Goal: Transaction & Acquisition: Purchase product/service

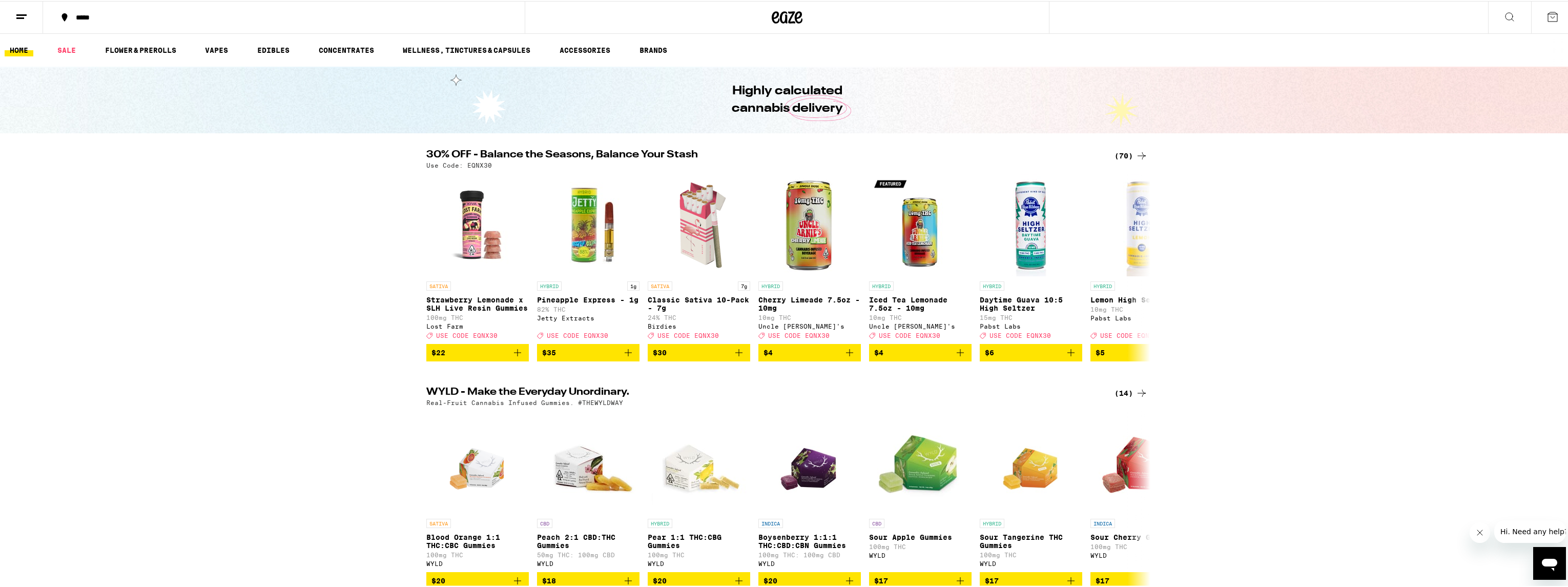
click at [101, 17] on div "*****" at bounding box center [290, 17] width 437 height 8
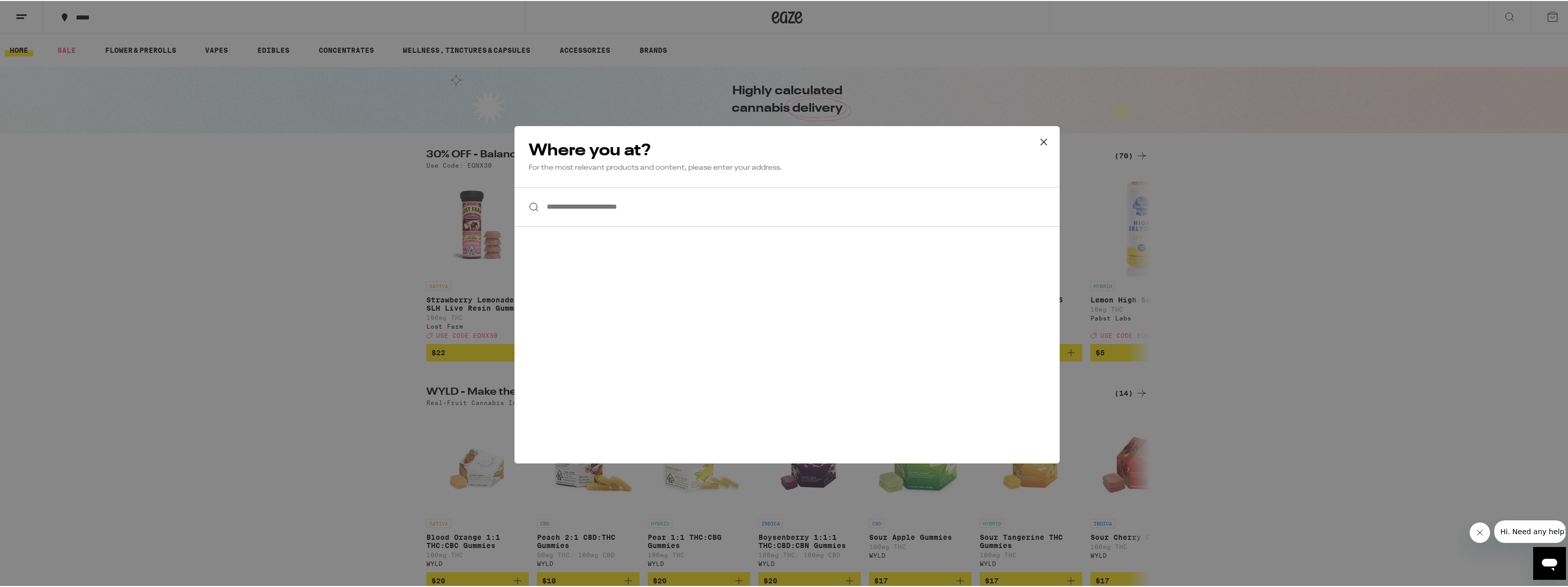
click at [590, 191] on input "**********" at bounding box center [787, 205] width 545 height 40
click at [591, 206] on input "**********" at bounding box center [787, 205] width 545 height 40
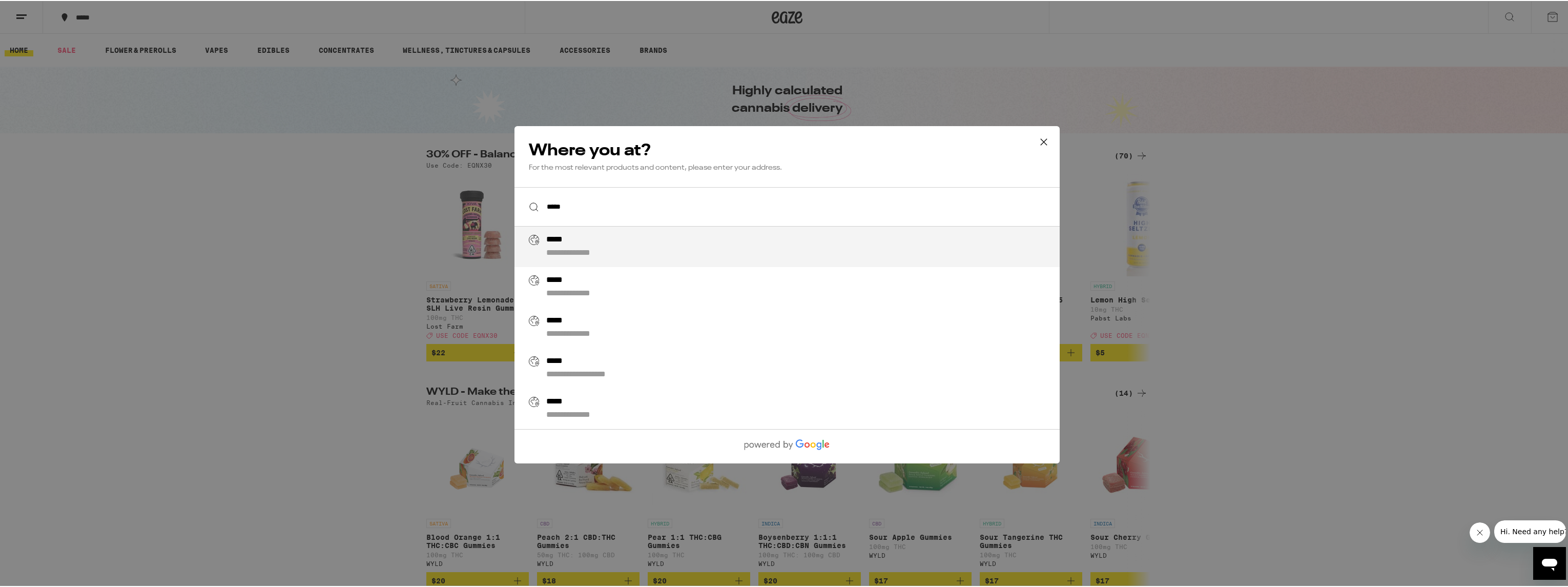
type input "**********"
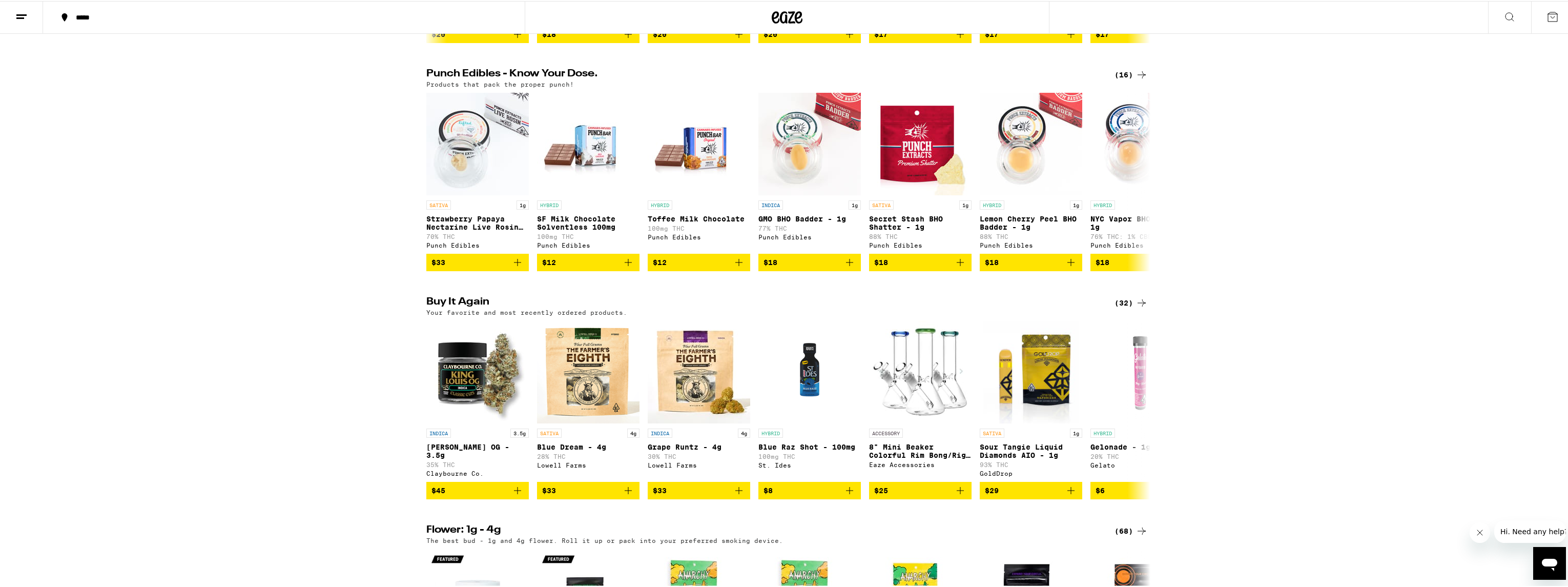
scroll to position [765, 0]
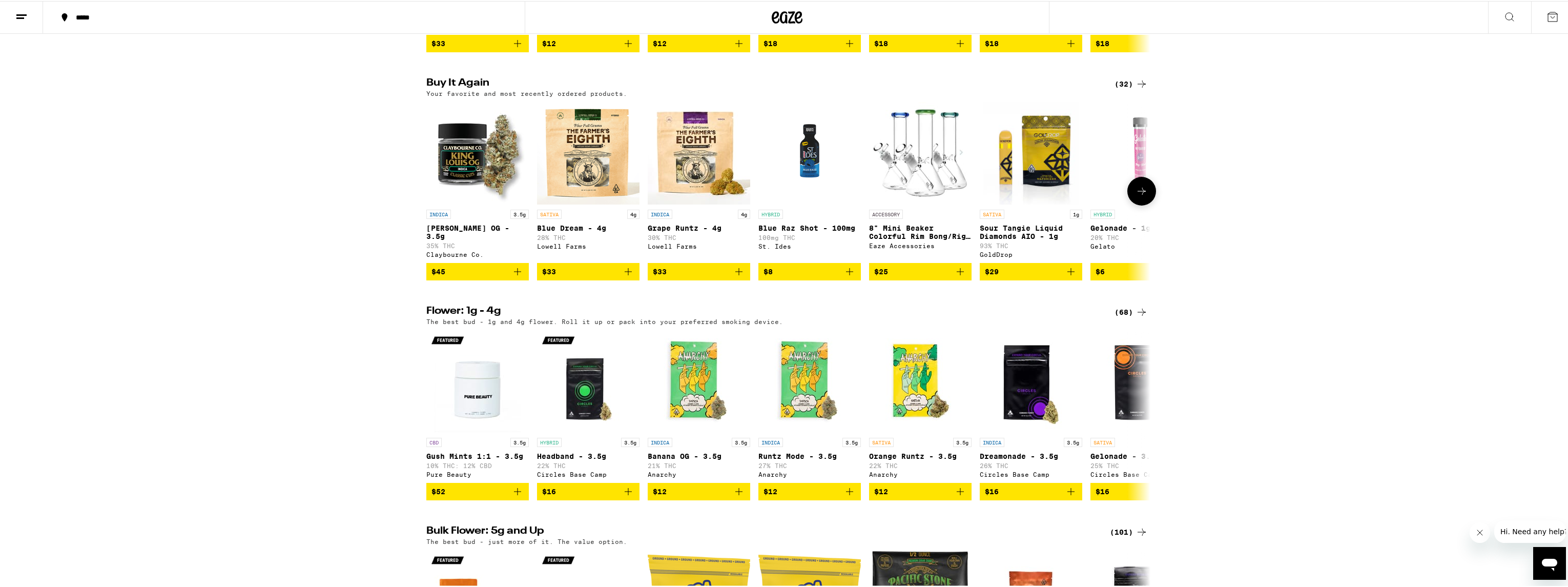
click at [1139, 194] on icon at bounding box center [1142, 190] width 9 height 8
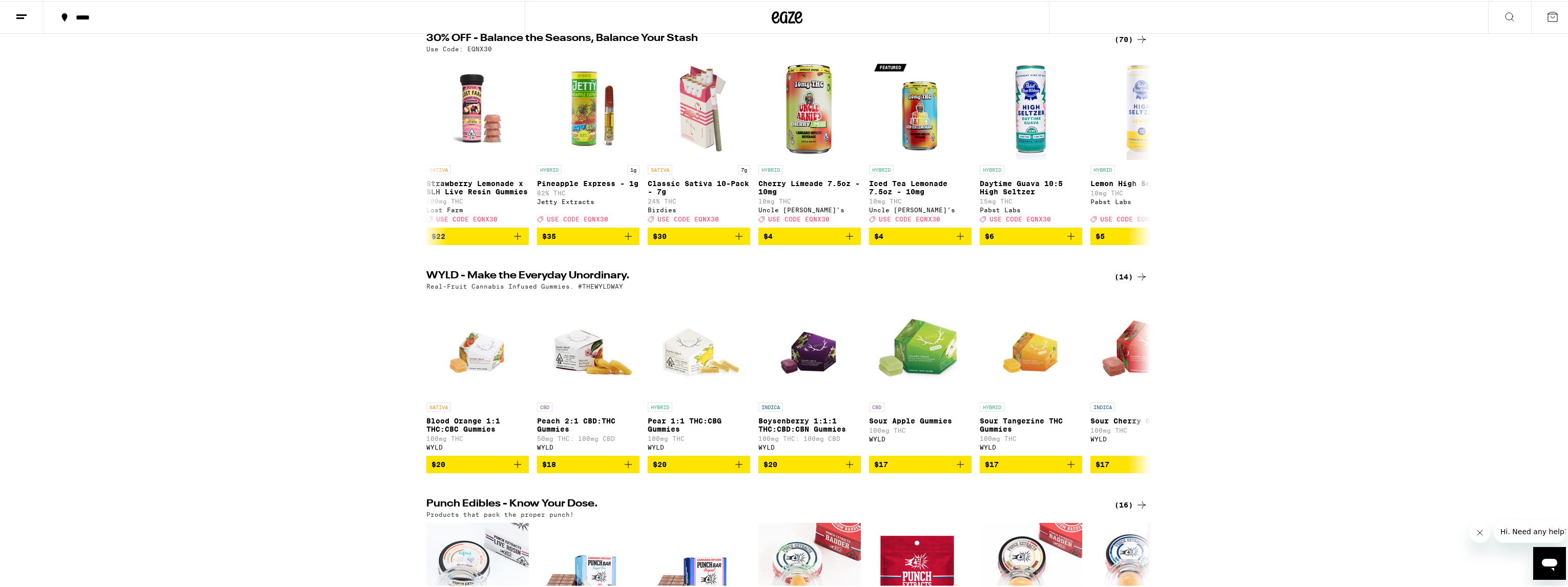
scroll to position [0, 0]
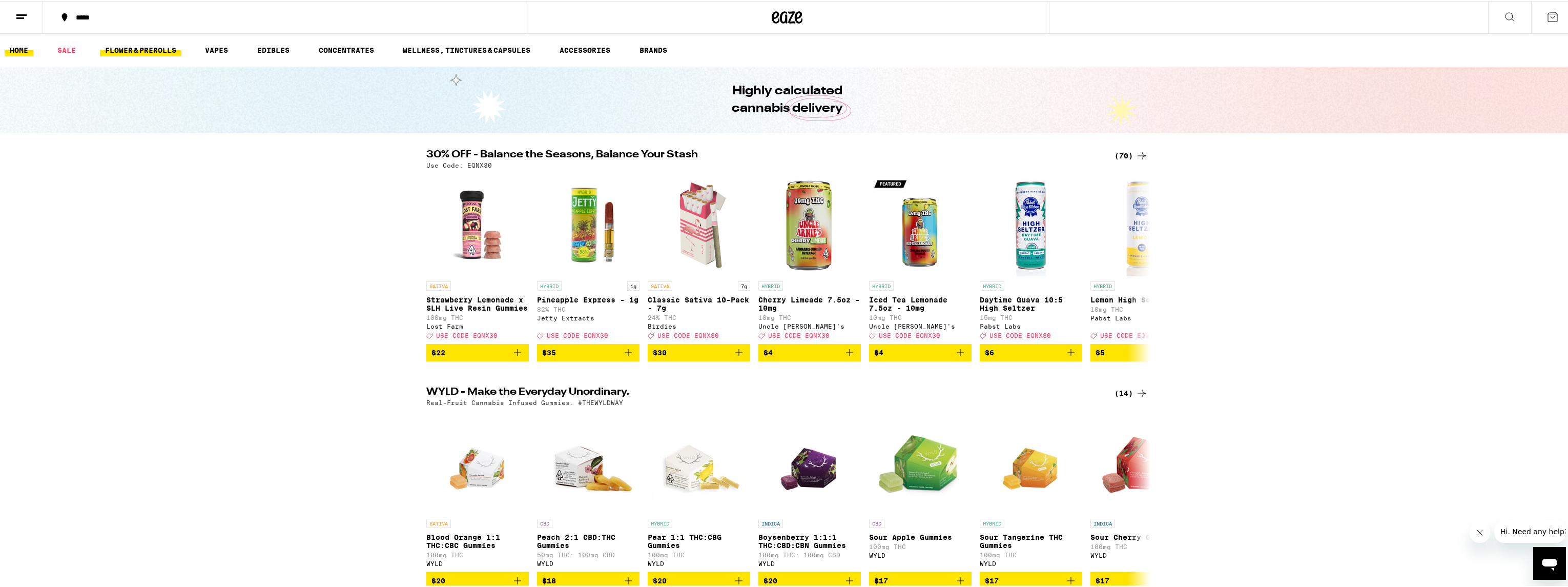
click at [140, 48] on link "FLOWER & PREROLLS" at bounding box center [141, 48] width 81 height 12
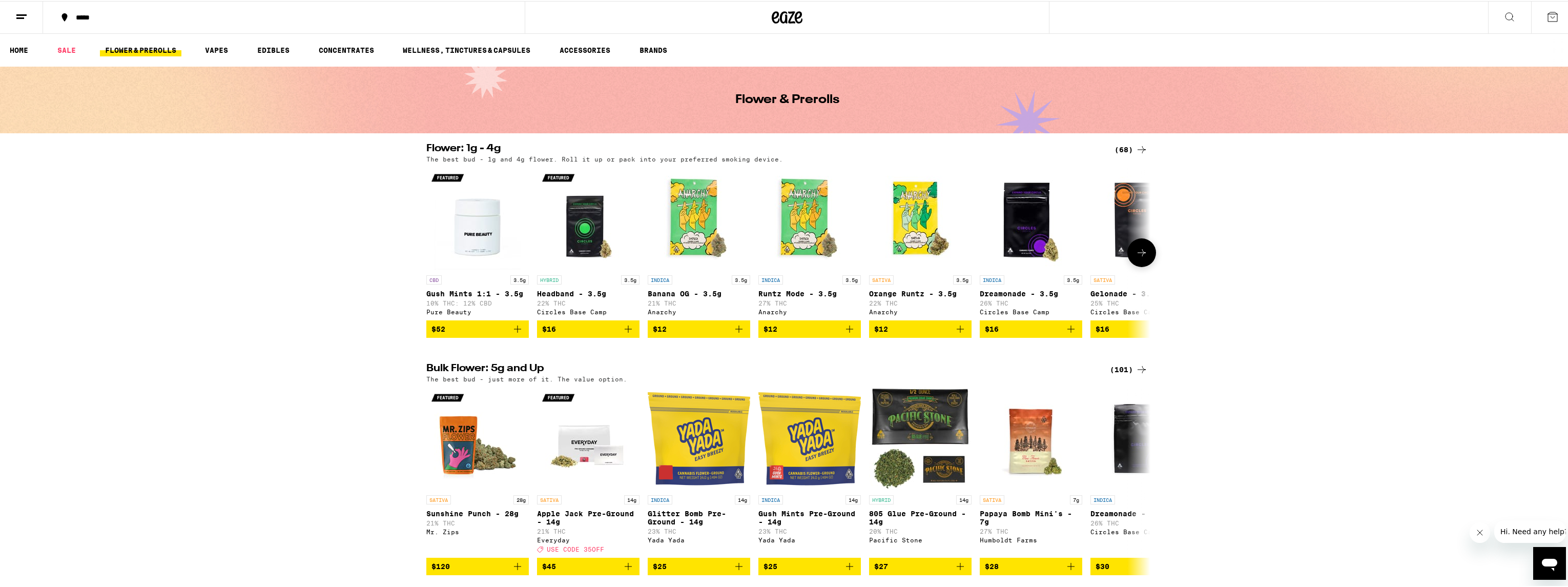
click at [1136, 257] on icon at bounding box center [1141, 251] width 12 height 12
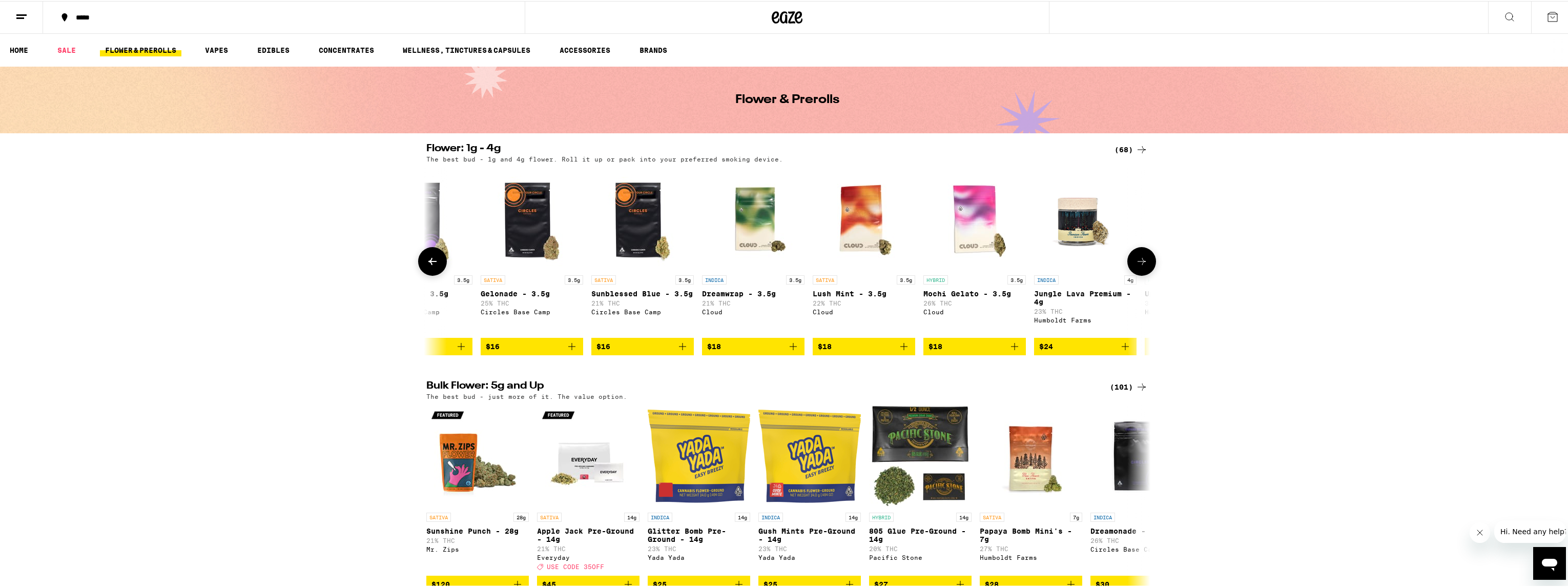
click at [1135, 257] on icon at bounding box center [1141, 259] width 12 height 12
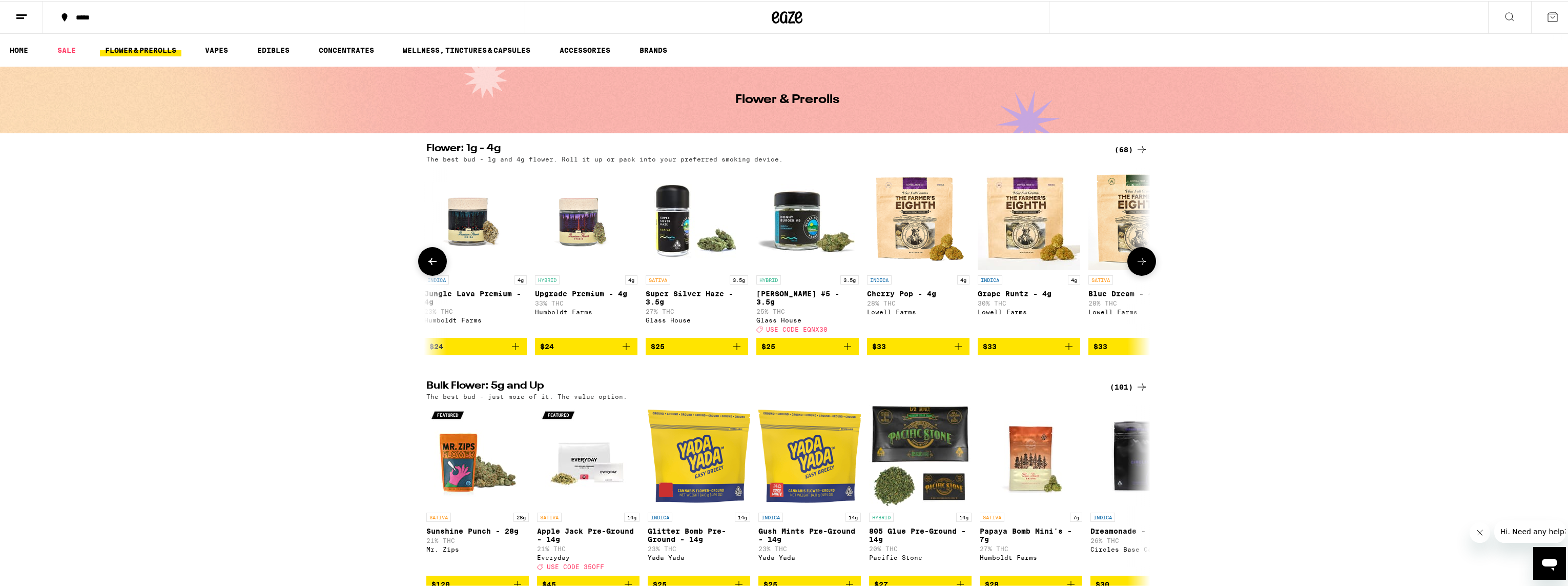
click at [1129, 257] on button at bounding box center [1142, 260] width 28 height 28
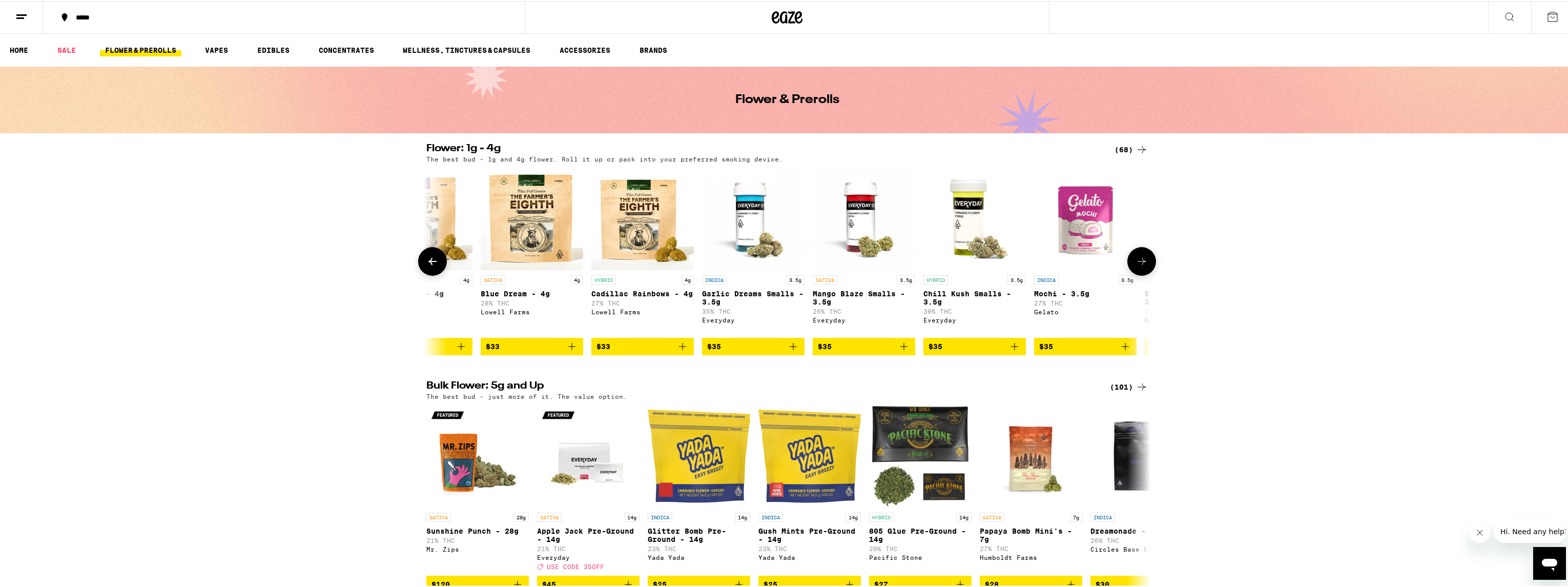
scroll to position [0, 1830]
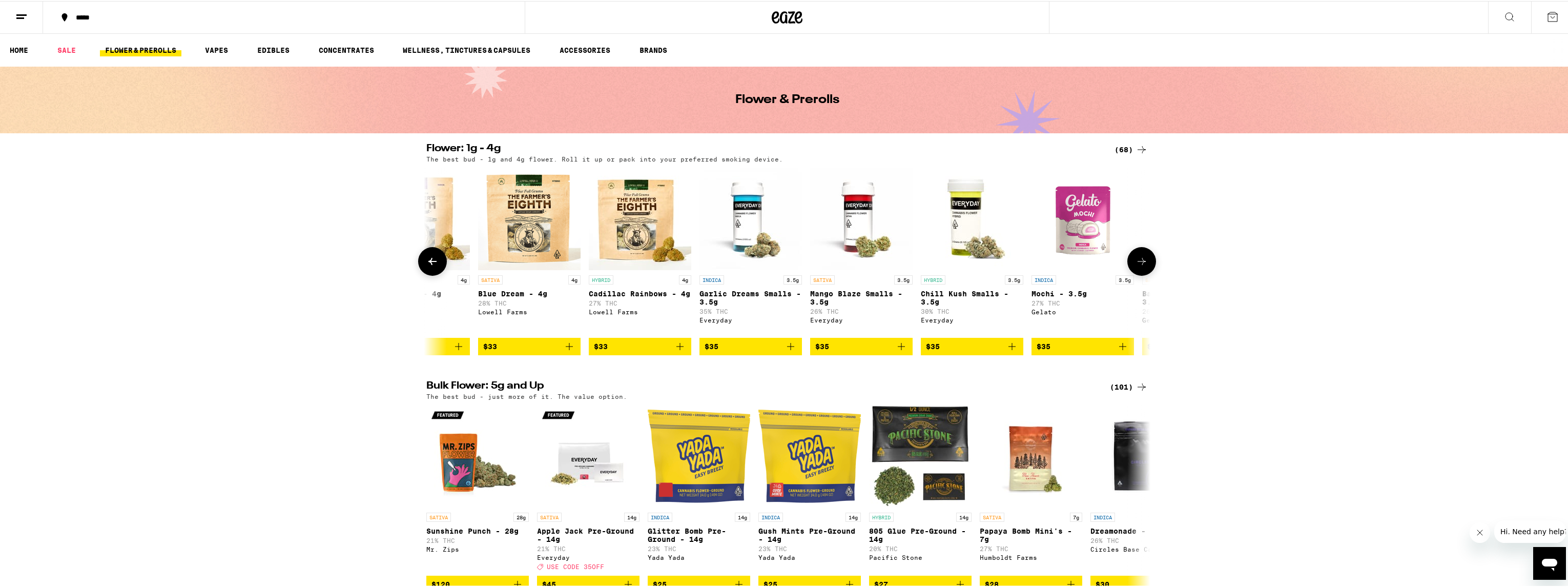
click at [566, 343] on icon "Add to bag" at bounding box center [569, 345] width 12 height 12
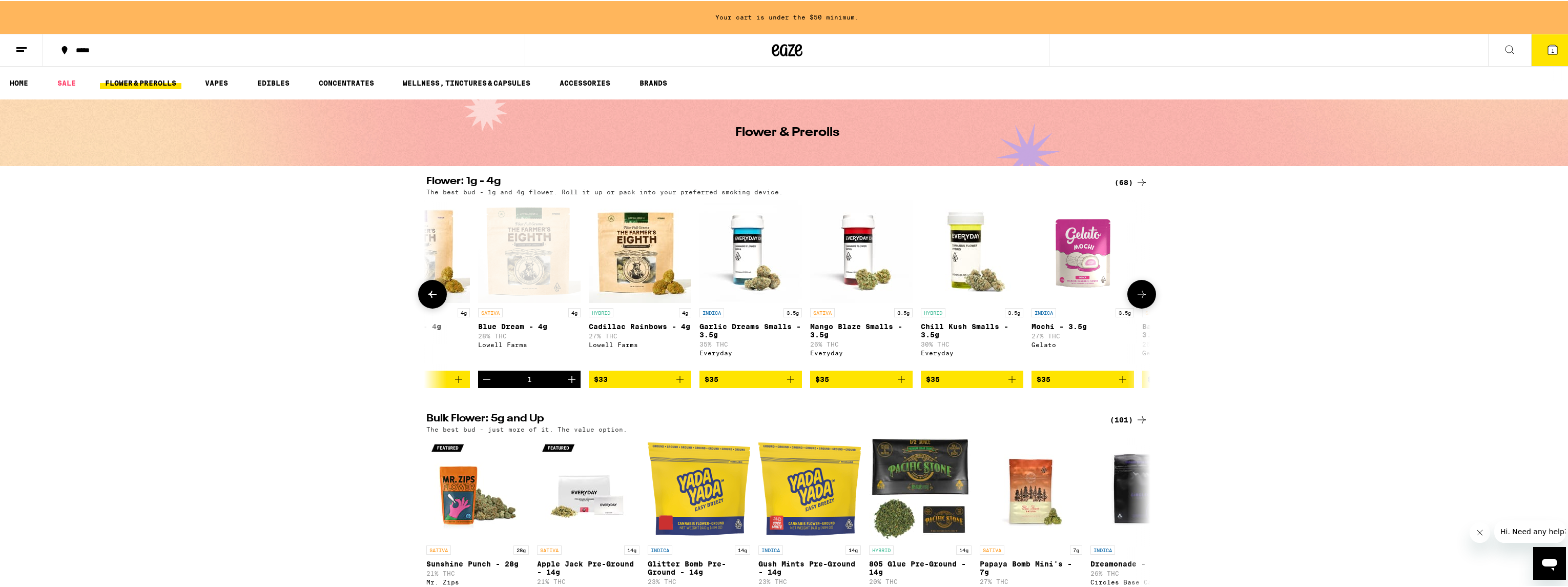
drag, startPoint x: 572, startPoint y: 375, endPoint x: 613, endPoint y: 371, distance: 41.2
click at [572, 375] on icon "Increment" at bounding box center [572, 378] width 12 height 12
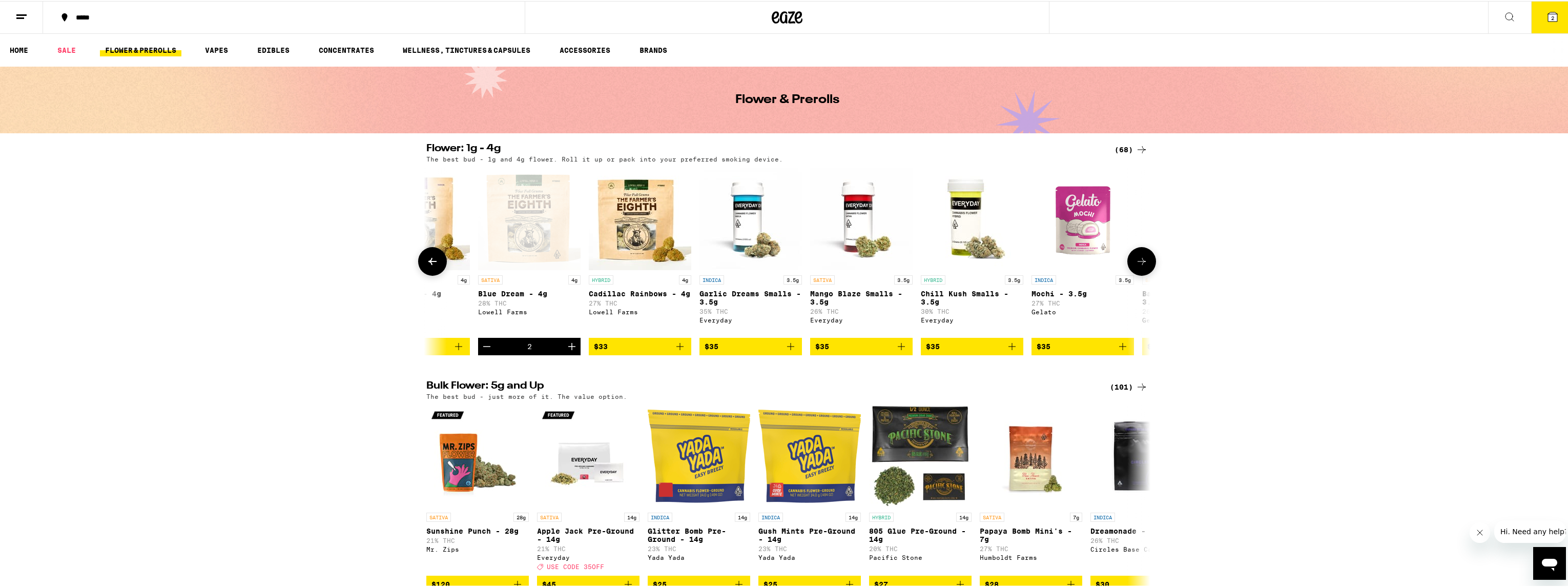
click at [1147, 269] on button at bounding box center [1142, 260] width 28 height 28
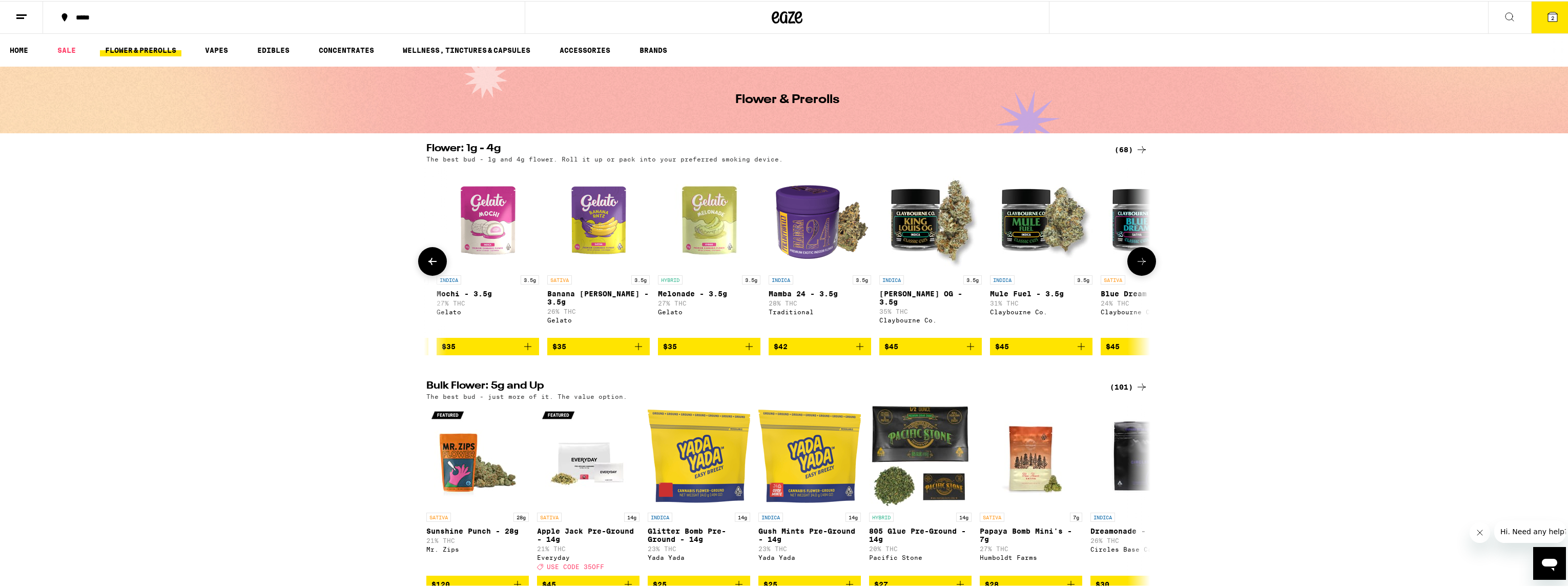
scroll to position [0, 2440]
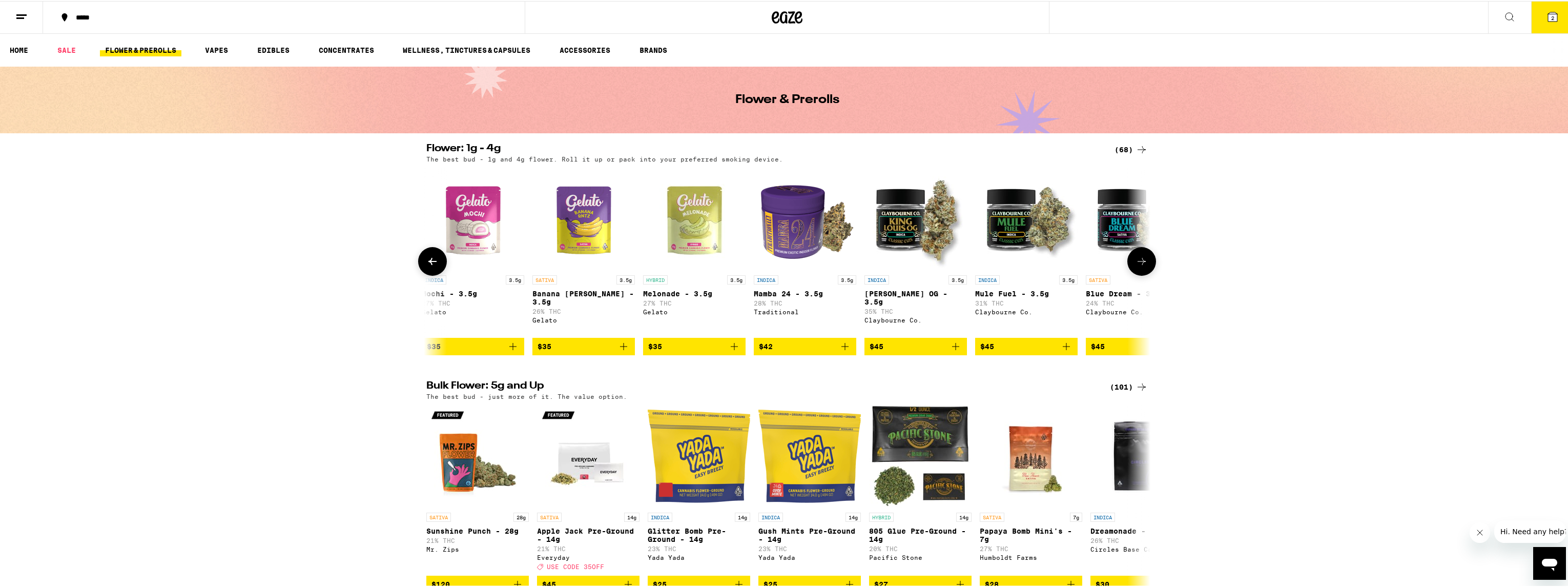
click at [951, 346] on icon "Add to bag" at bounding box center [955, 345] width 12 height 12
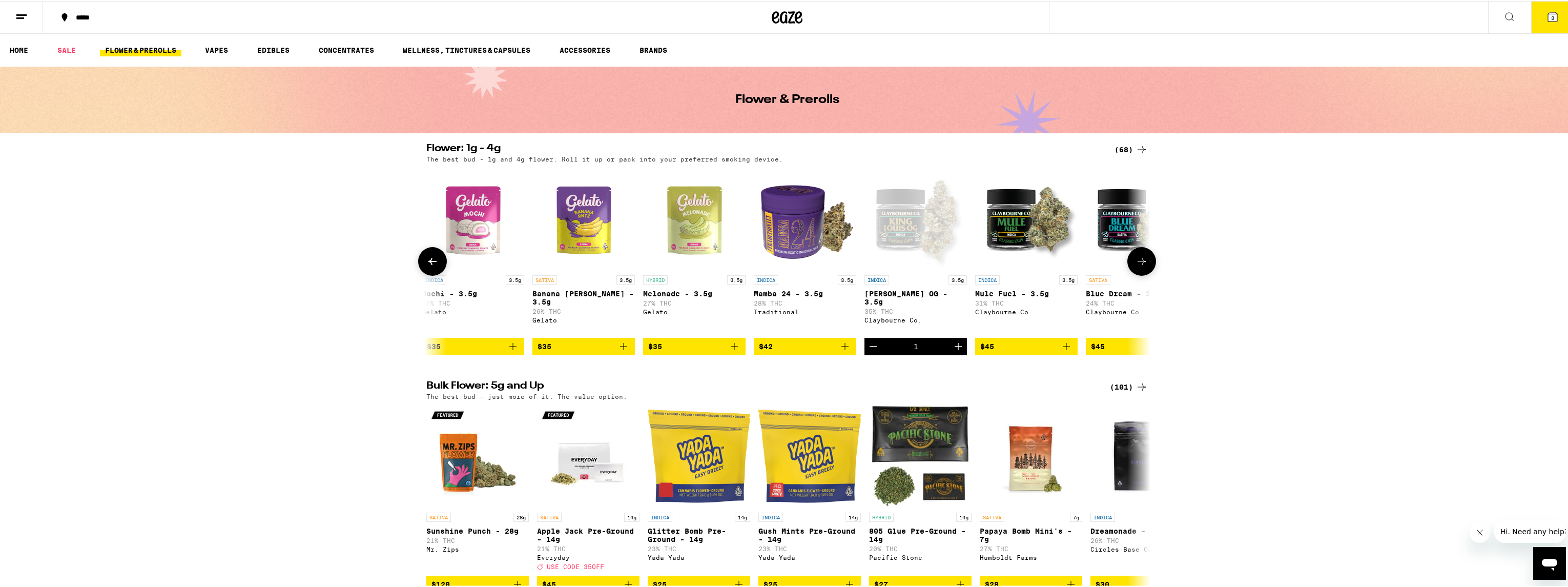
click at [953, 346] on icon "Increment" at bounding box center [958, 345] width 12 height 12
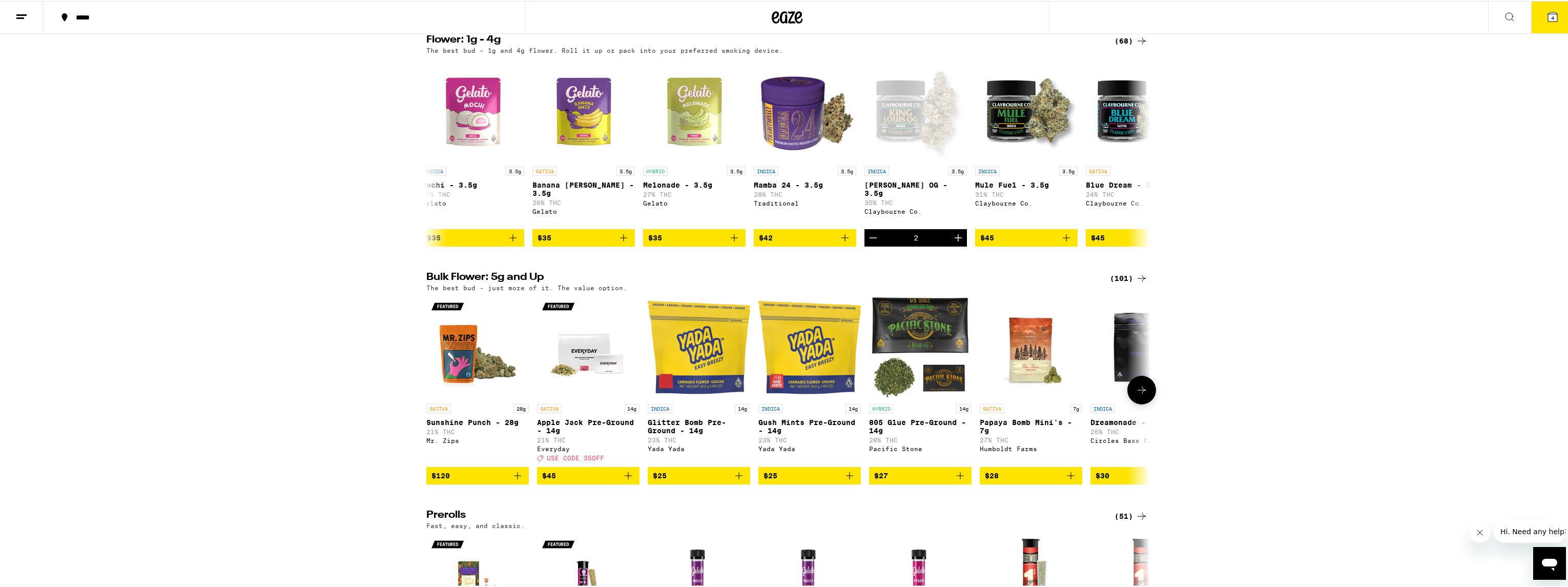
scroll to position [109, 0]
click at [433, 147] on icon at bounding box center [432, 151] width 12 height 12
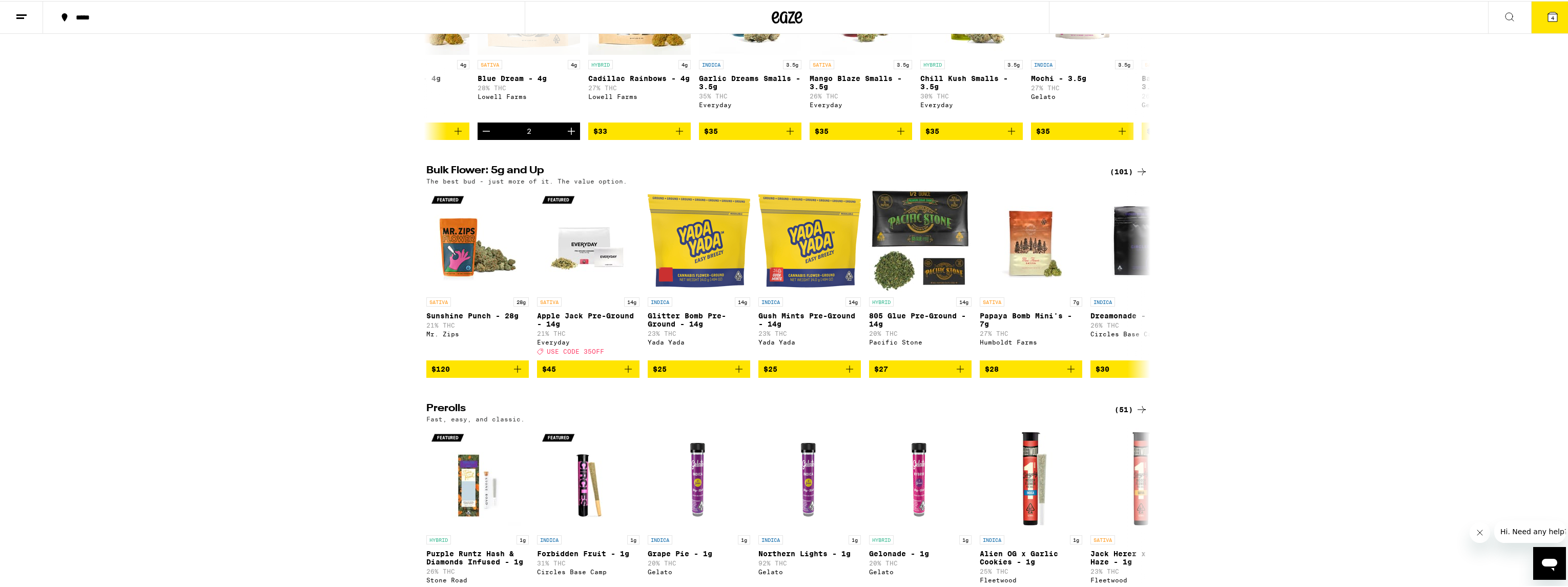
scroll to position [0, 0]
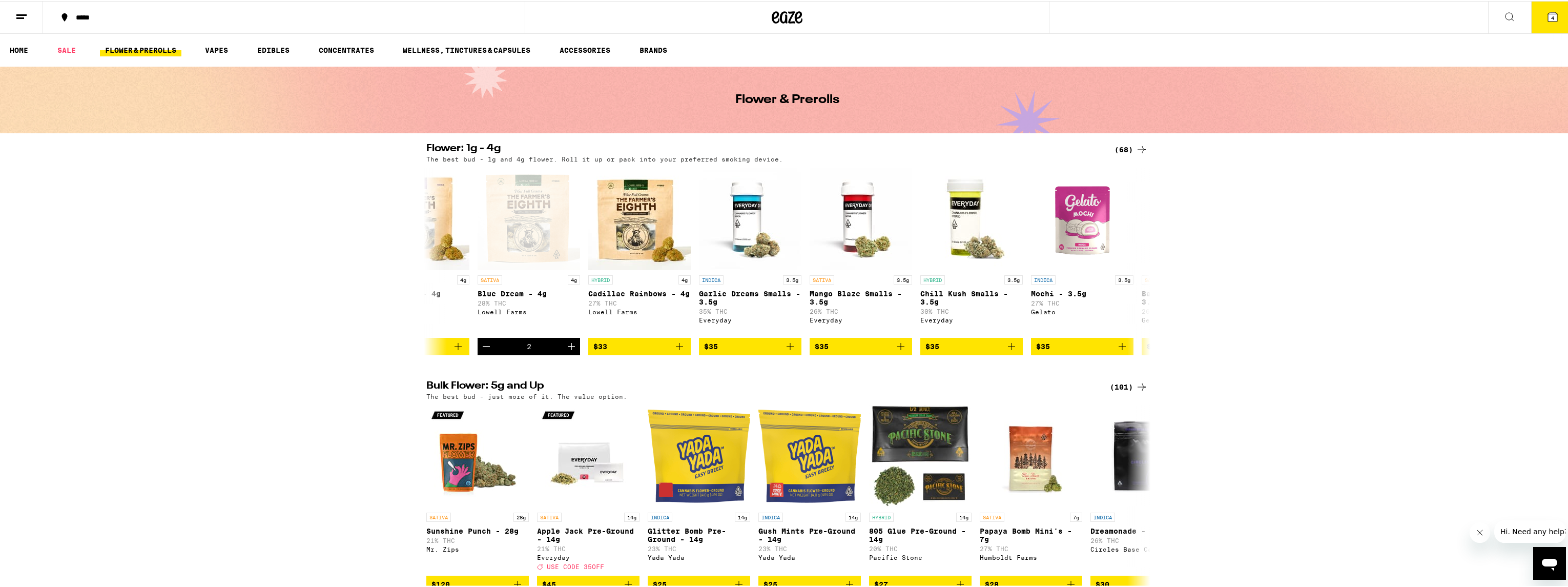
click at [1546, 18] on icon at bounding box center [1552, 15] width 12 height 12
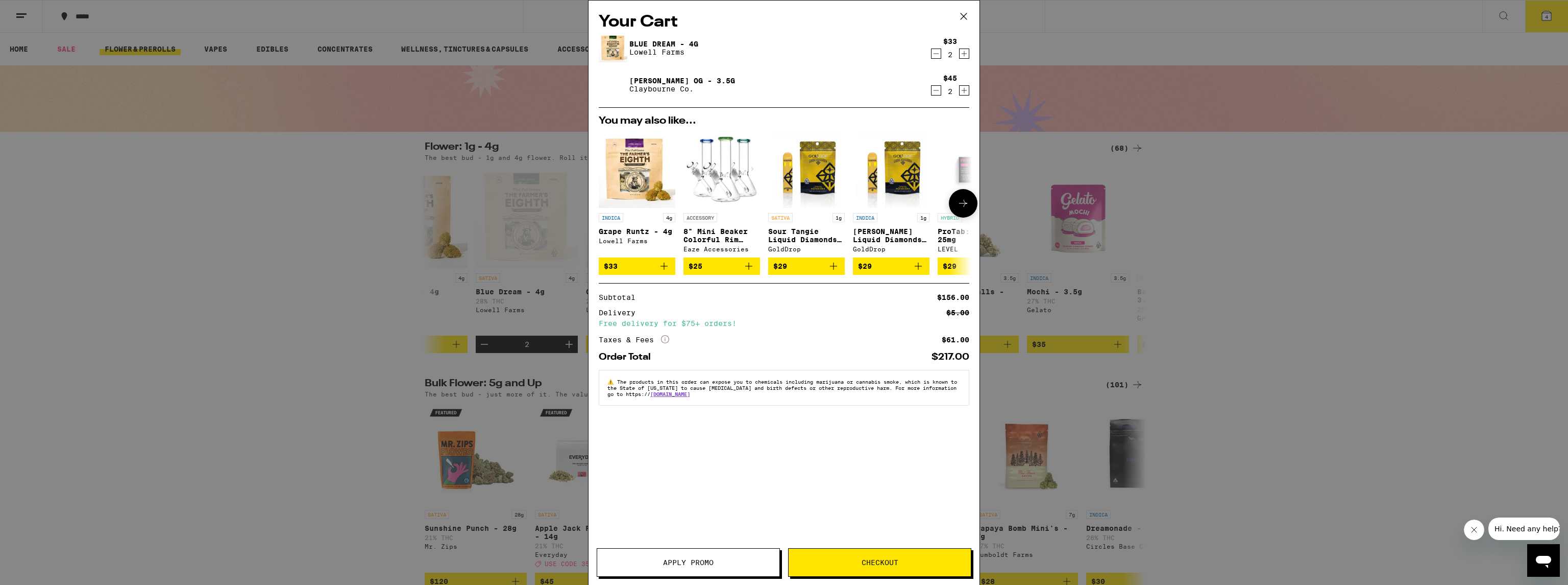
drag, startPoint x: 932, startPoint y: 140, endPoint x: 861, endPoint y: 22, distance: 137.7
click at [861, 22] on h2 "Your Cart" at bounding box center [784, 22] width 371 height 23
drag, startPoint x: 882, startPoint y: 55, endPoint x: 844, endPoint y: 39, distance: 41.2
click at [844, 39] on div "Blue Dream - 4g Lowell Farms" at bounding box center [764, 48] width 331 height 28
click at [934, 91] on icon "Decrement" at bounding box center [936, 91] width 6 height 0
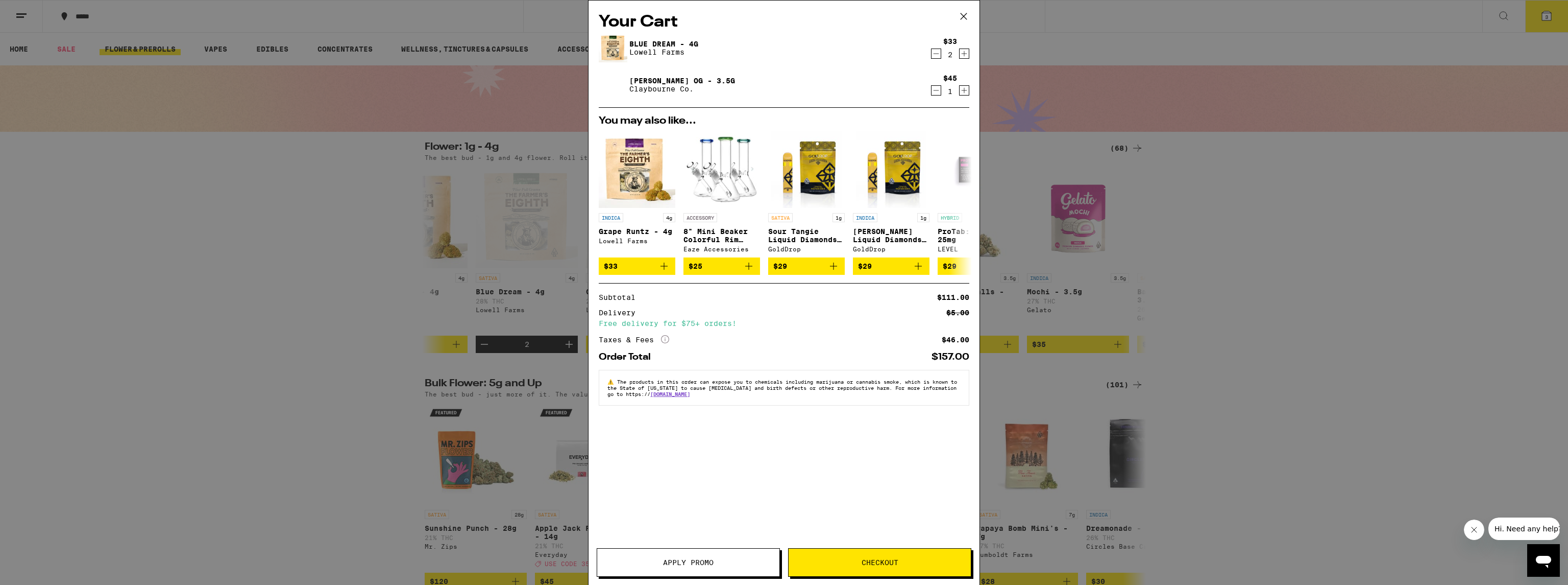
click at [966, 92] on icon "Increment" at bounding box center [965, 90] width 9 height 12
click at [891, 557] on button "Checkout" at bounding box center [880, 562] width 183 height 28
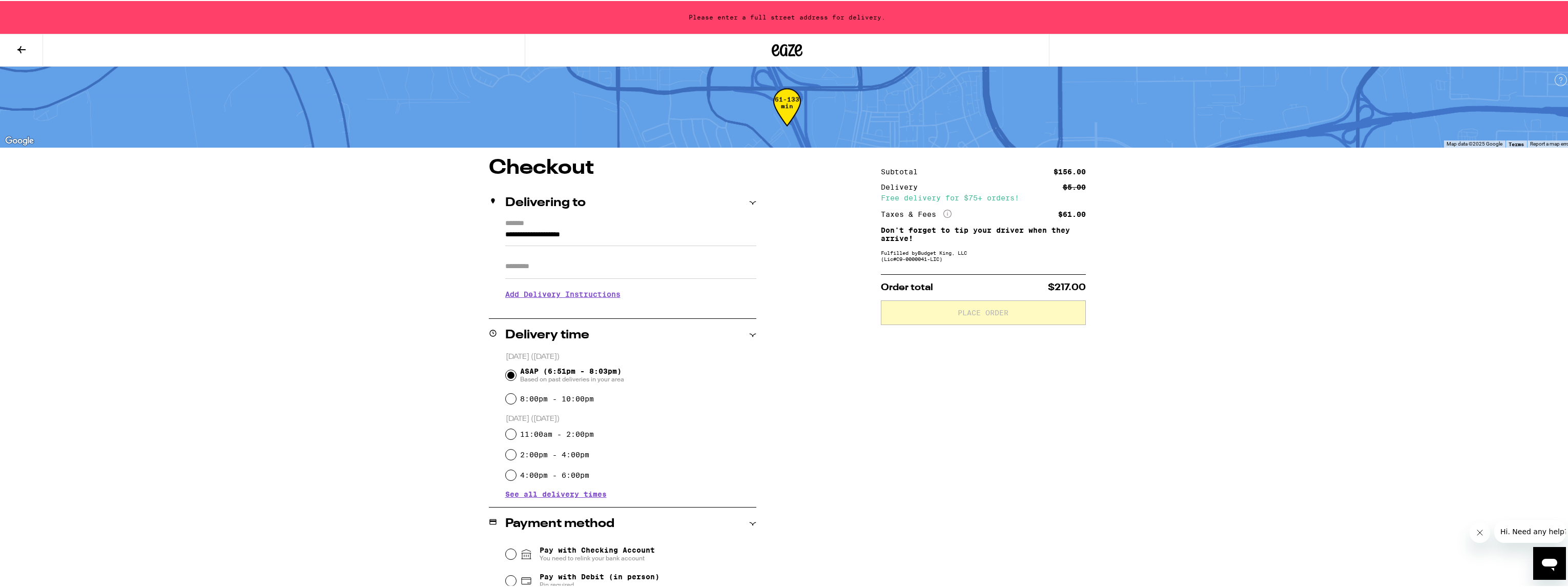
click at [560, 400] on label "8:00pm - 10:00pm" at bounding box center [557, 398] width 74 height 9
click at [516, 400] on input "8:00pm - 10:00pm" at bounding box center [510, 398] width 10 height 10
radio input "true"
click at [571, 367] on span "ASAP (6:51pm - 8:03pm) Based on past deliveries in your area" at bounding box center [572, 373] width 104 height 16
click at [516, 369] on input "ASAP (6:51pm - 8:03pm) Based on past deliveries in your area" at bounding box center [510, 374] width 10 height 10
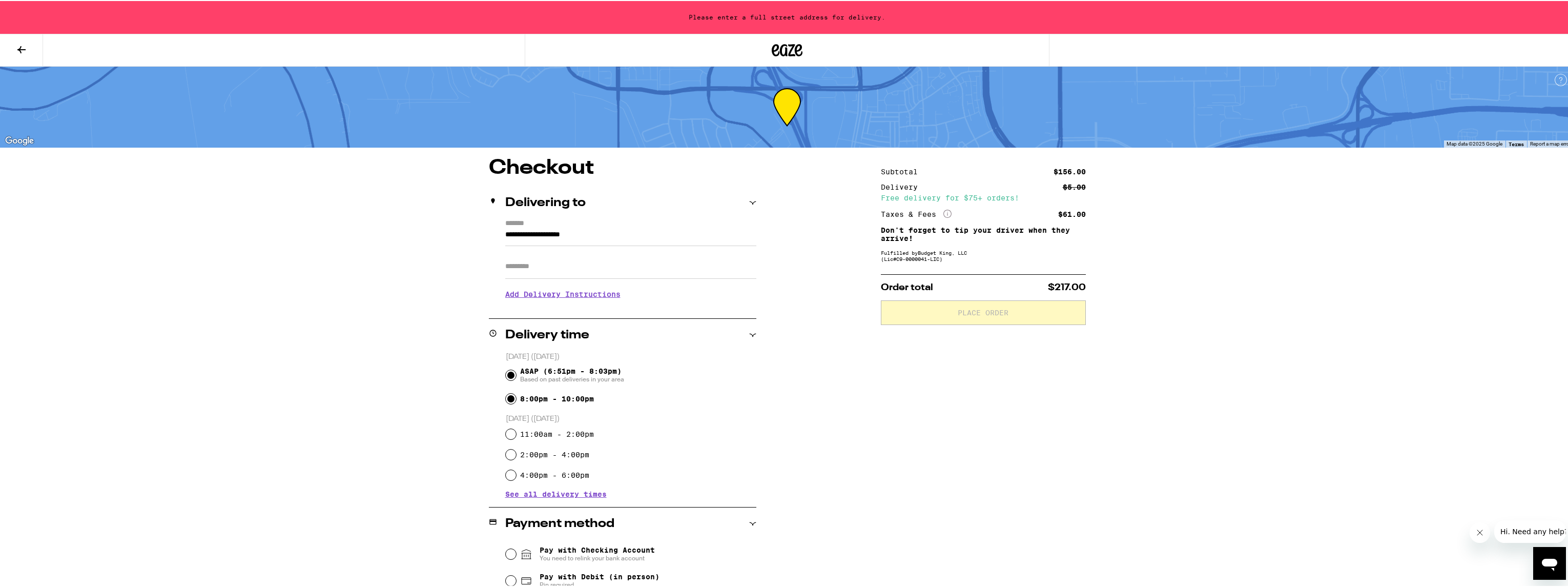
radio input "true"
drag, startPoint x: 627, startPoint y: 232, endPoint x: 663, endPoint y: 268, distance: 50.9
click at [388, 233] on div "**********" at bounding box center [787, 366] width 1575 height 734
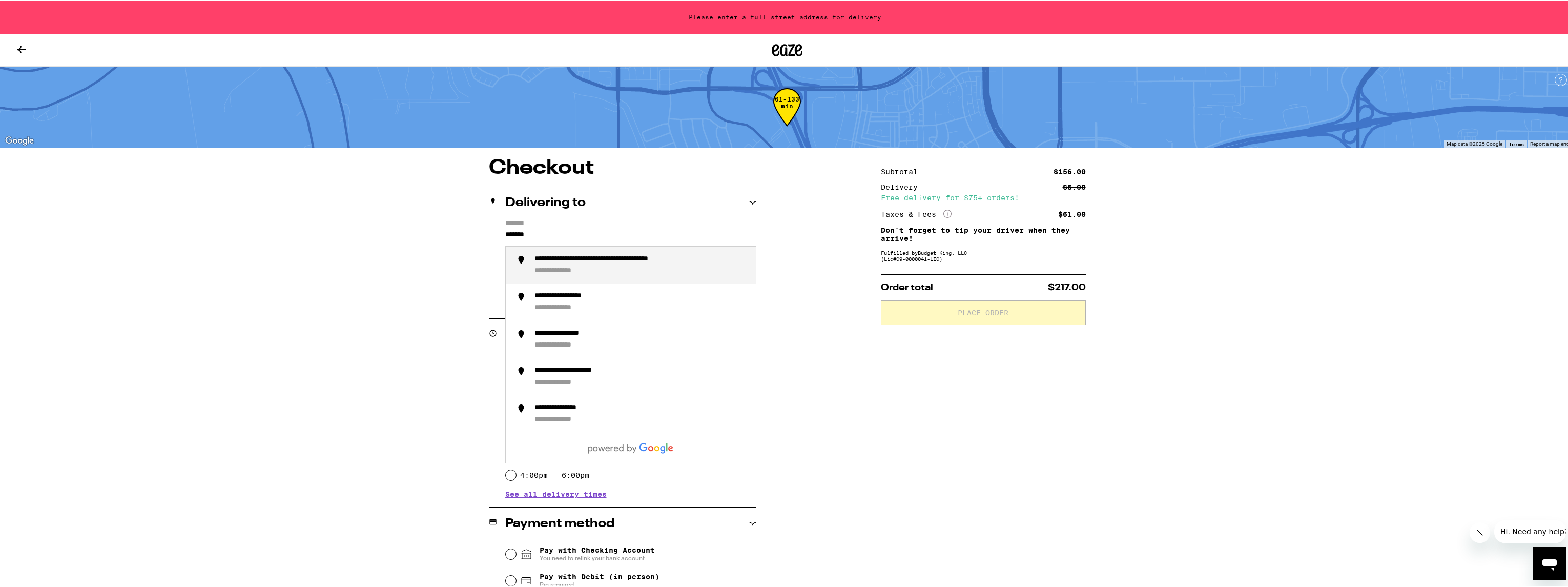
click at [676, 266] on div "**********" at bounding box center [641, 264] width 213 height 21
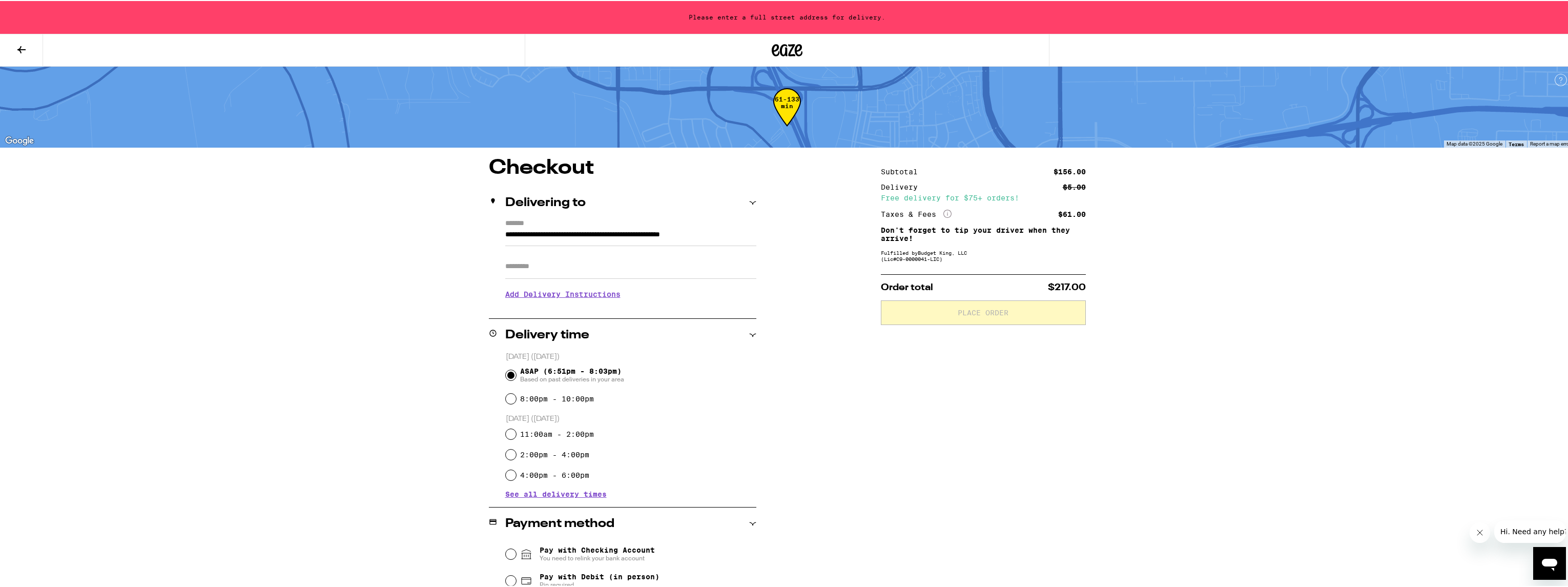
type input "**********"
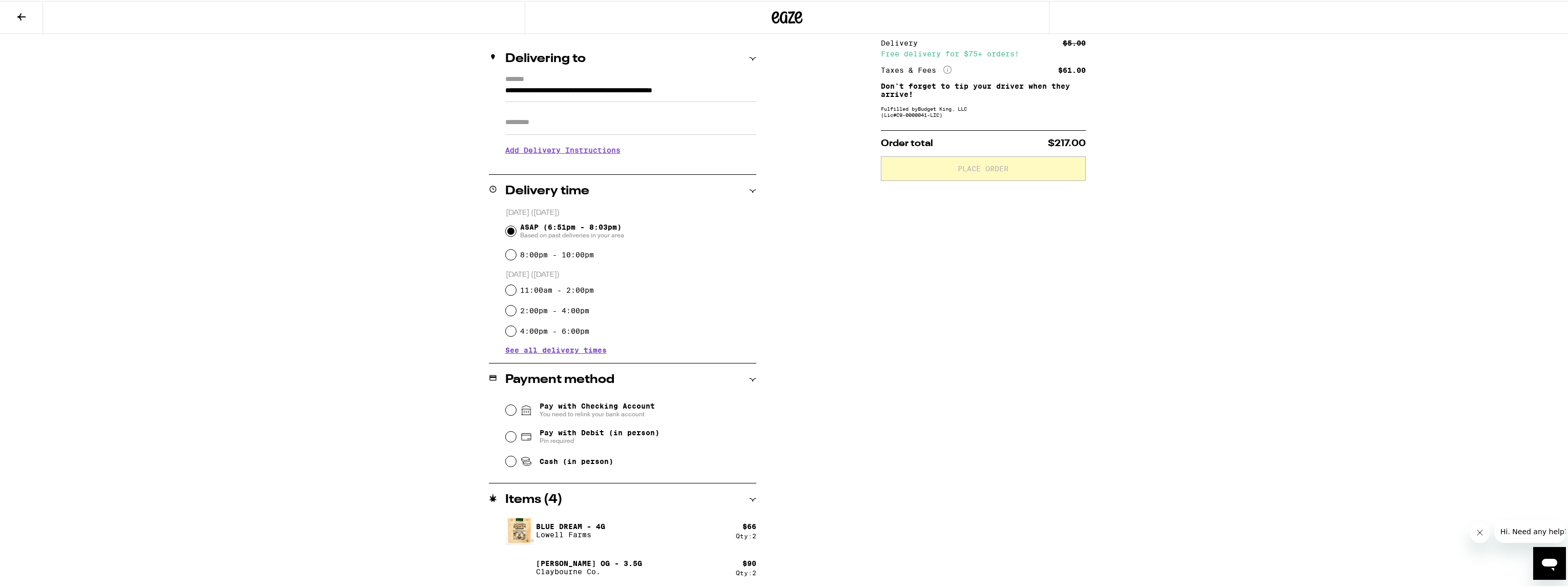
scroll to position [114, 0]
click at [607, 430] on span "Pay with Debit (in person)" at bounding box center [599, 429] width 120 height 9
click at [516, 430] on input "Pay with Debit (in person) Pin required" at bounding box center [510, 433] width 10 height 10
radio input "true"
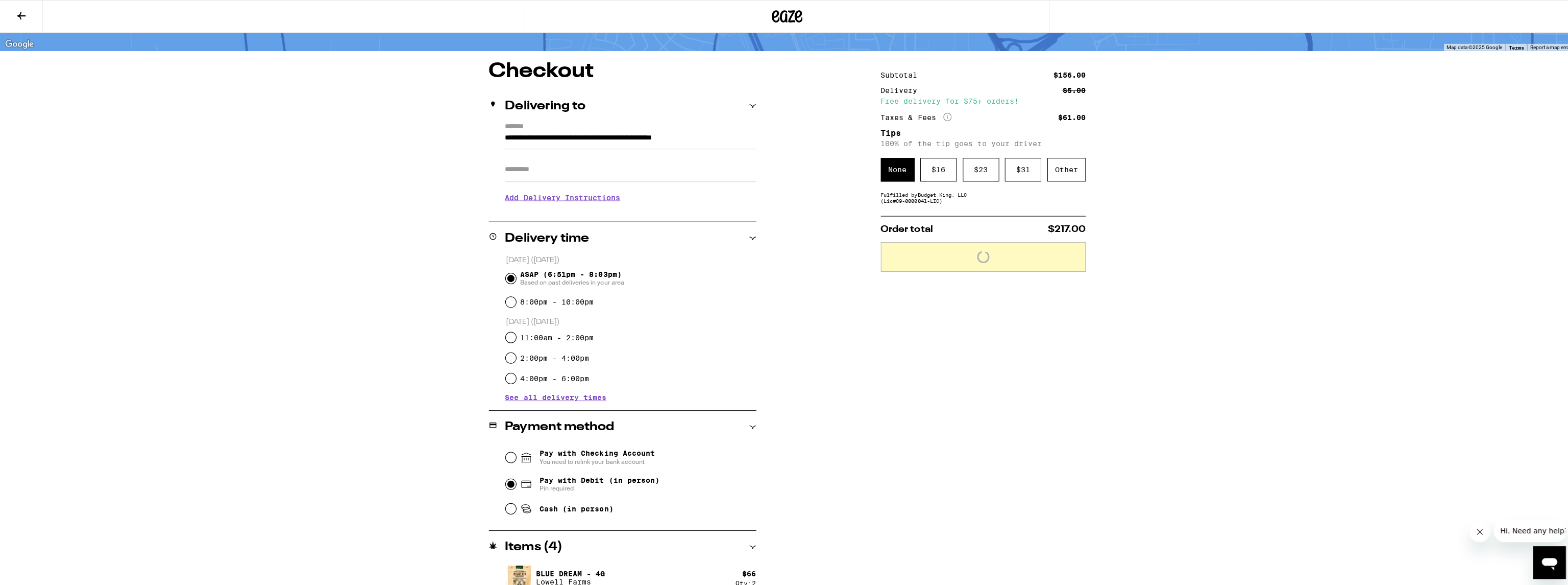
scroll to position [0, 0]
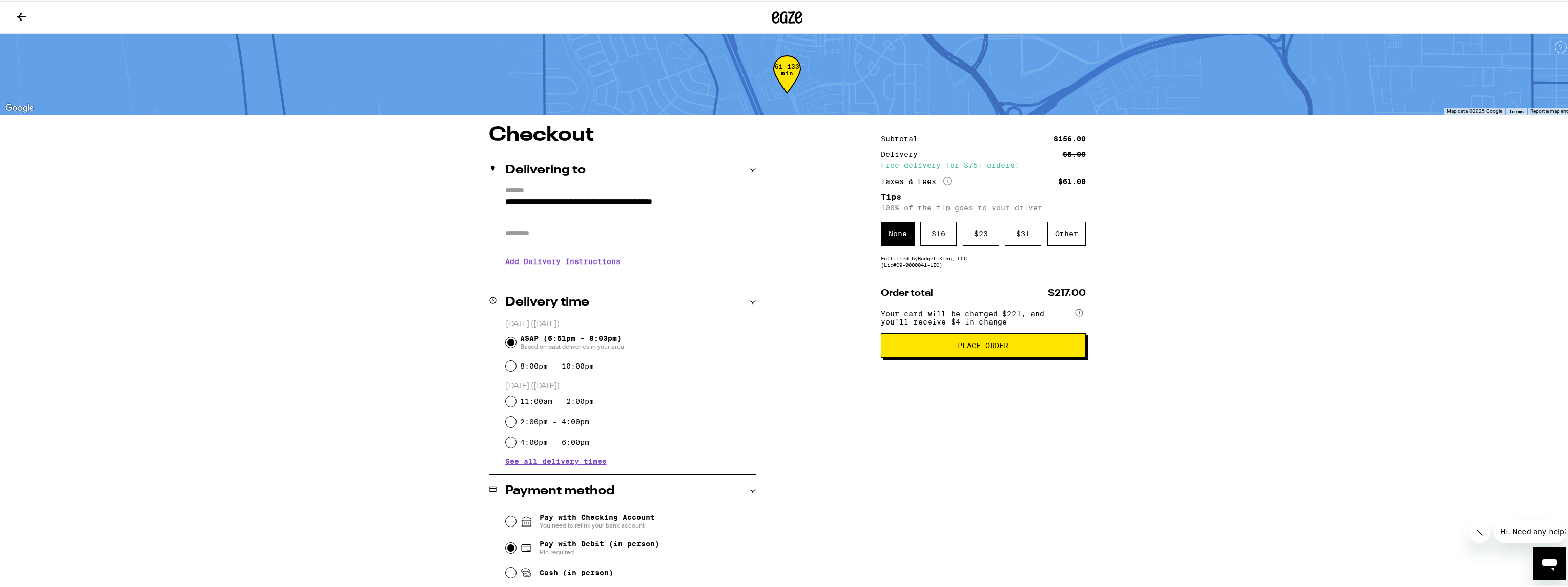
click at [1003, 357] on button "Place Order" at bounding box center [983, 345] width 205 height 25
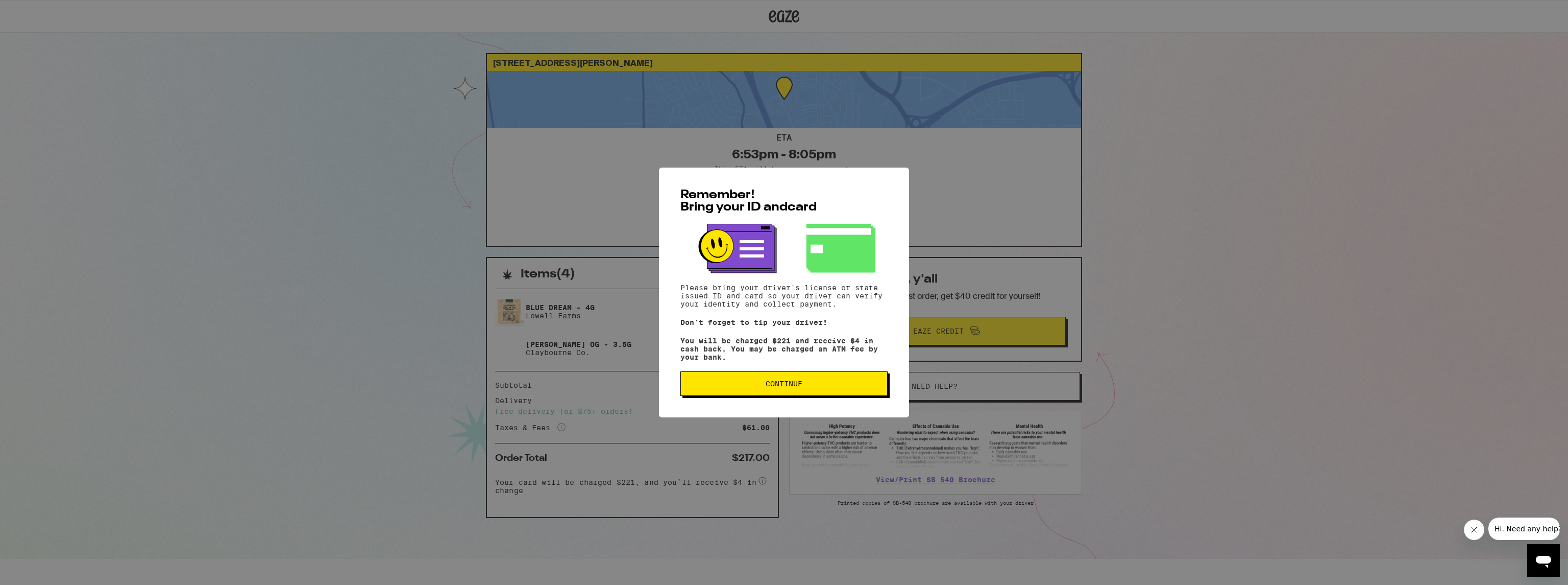
click at [857, 381] on button "Continue" at bounding box center [784, 383] width 207 height 25
click at [857, 381] on div "Remember! Bring your ID and card Please bring your driver's license or state is…" at bounding box center [784, 292] width 250 height 250
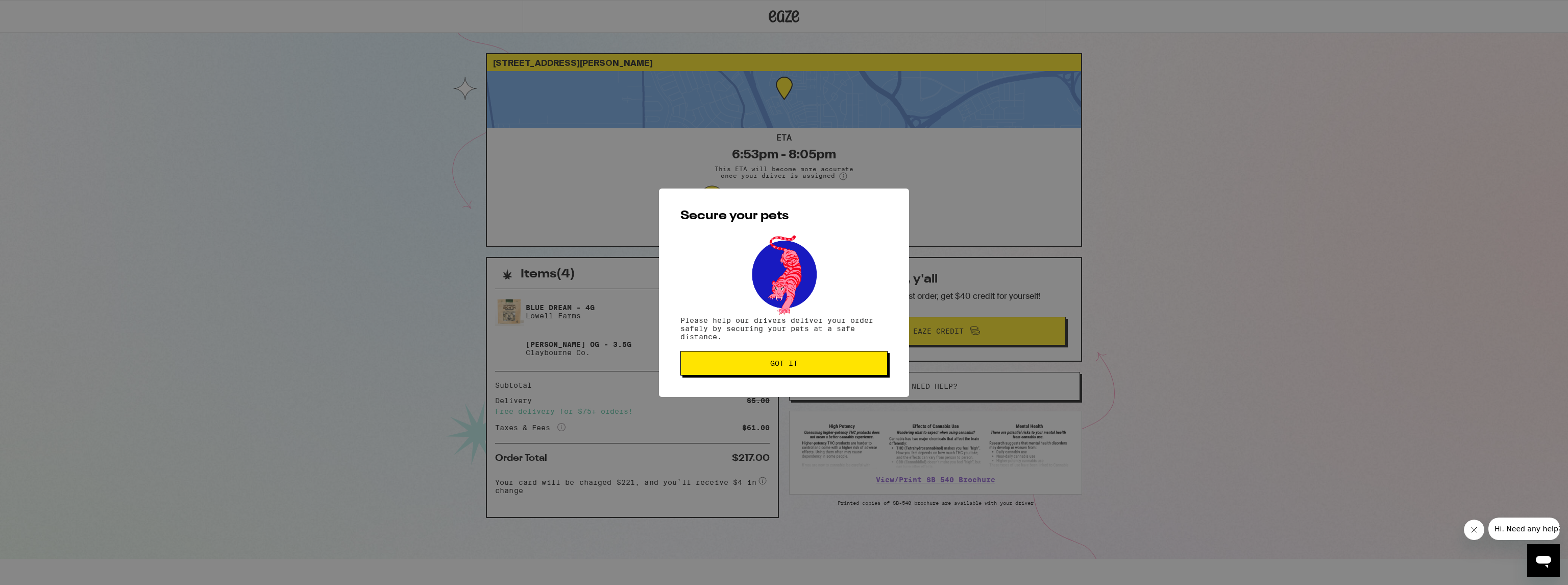
click at [856, 381] on div "Secure your pets Please help our drivers deliver your order safely by securing …" at bounding box center [784, 292] width 250 height 209
click at [858, 369] on button "Got it" at bounding box center [784, 363] width 207 height 25
